Goal: Book appointment/travel/reservation

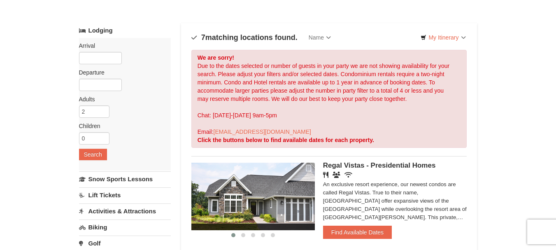
scroll to position [36, 0]
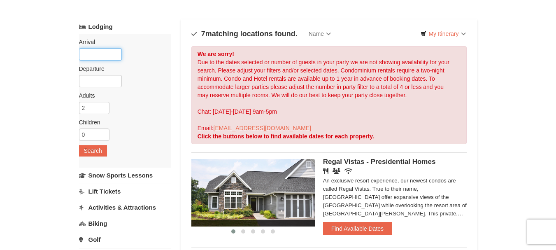
click at [84, 51] on input "text" at bounding box center [100, 54] width 43 height 12
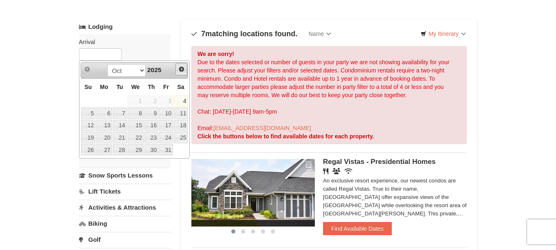
click at [180, 70] on span "Next" at bounding box center [181, 69] width 7 height 7
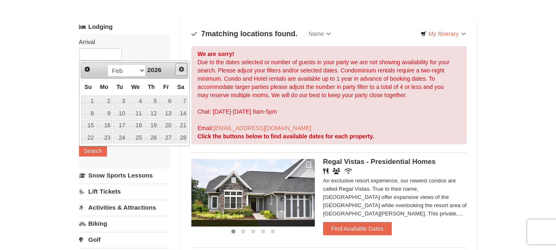
click at [180, 70] on span "Next" at bounding box center [181, 69] width 7 height 7
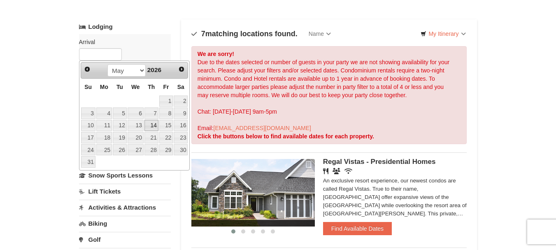
click at [155, 122] on link "14" at bounding box center [151, 126] width 14 height 12
type input "[DATE]"
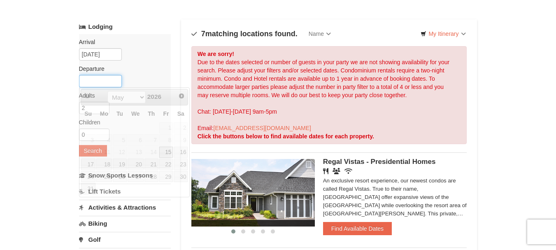
click at [100, 81] on input "text" at bounding box center [100, 81] width 43 height 12
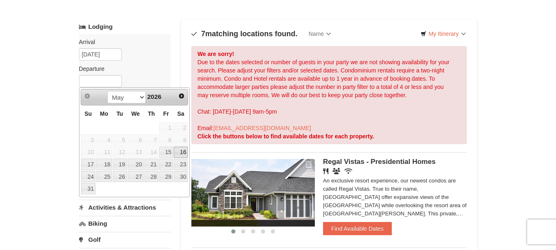
click at [182, 150] on link "16" at bounding box center [181, 153] width 14 height 12
type input "[DATE]"
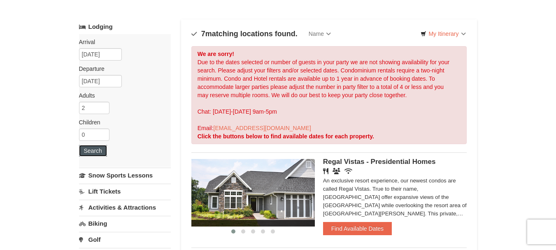
click at [89, 153] on button "Search" at bounding box center [93, 151] width 28 height 12
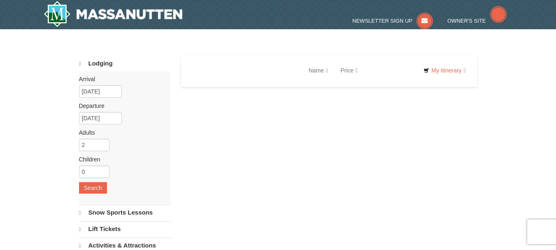
select select "10"
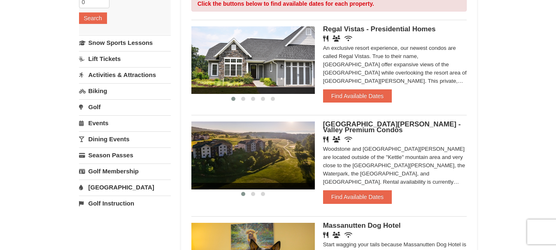
drag, startPoint x: 562, startPoint y: 11, endPoint x: 562, endPoint y: 51, distance: 40.3
